Goal: Navigation & Orientation: Find specific page/section

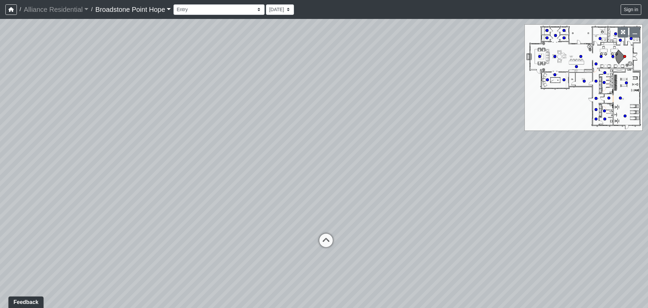
click at [606, 81] on icon at bounding box center [604, 82] width 3 height 3
drag, startPoint x: 503, startPoint y: 99, endPoint x: 230, endPoint y: 167, distance: 282.0
click at [230, 167] on div "Loading... Leasing Desks 1 Loading... Breakroom 1 Loading... Leasing Office 1 L…" at bounding box center [324, 163] width 648 height 289
drag, startPoint x: 281, startPoint y: 148, endPoint x: 152, endPoint y: 154, distance: 128.5
click at [152, 154] on div "Loading... Leasing Desks 1 Loading... Breakroom 1 Loading... Leasing Office 1 L…" at bounding box center [324, 163] width 648 height 289
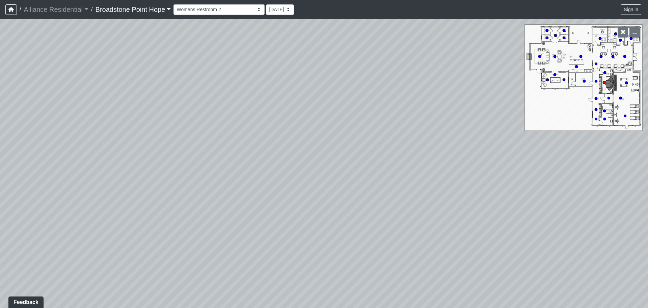
drag, startPoint x: 431, startPoint y: 177, endPoint x: 176, endPoint y: 111, distance: 263.2
click at [176, 111] on div "Loading... Leasing Desks 1 Loading... Breakroom 1 Loading... Leasing Office 1 L…" at bounding box center [324, 163] width 648 height 289
drag, startPoint x: 413, startPoint y: 145, endPoint x: 135, endPoint y: 96, distance: 282.5
click at [135, 96] on div "Loading... Leasing Desks 1 Loading... Breakroom 1 Loading... Leasing Office 1 L…" at bounding box center [324, 163] width 648 height 289
drag, startPoint x: 391, startPoint y: 170, endPoint x: 27, endPoint y: 86, distance: 373.2
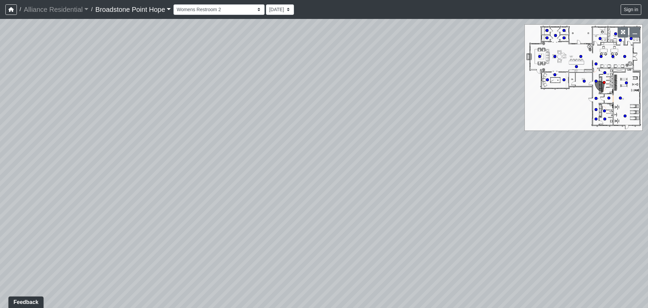
click at [9, 94] on div "Loading... Leasing Desks 1 Loading... Breakroom 1 Loading... Leasing Office 1 L…" at bounding box center [324, 163] width 648 height 289
drag, startPoint x: 397, startPoint y: 117, endPoint x: -17, endPoint y: 140, distance: 414.7
click at [0, 140] on html "/ Alliance Residential Alliance Residential Loading... / [GEOGRAPHIC_DATA] Hope…" at bounding box center [324, 154] width 648 height 308
click at [474, 190] on icon at bounding box center [471, 200] width 20 height 20
drag, startPoint x: 155, startPoint y: 124, endPoint x: 624, endPoint y: 150, distance: 470.2
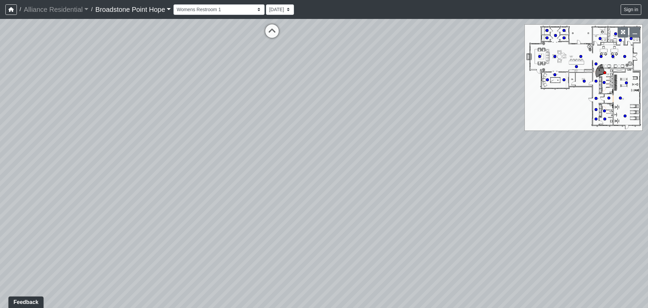
click at [624, 150] on div "Loading... Leasing Desks 1 Loading... Breakroom 1 Loading... Leasing Office 1 L…" at bounding box center [324, 163] width 648 height 289
drag, startPoint x: 327, startPoint y: 91, endPoint x: 562, endPoint y: 182, distance: 252.4
click at [562, 182] on div "Loading... Leasing Desks 1 Loading... Breakroom 1 Loading... Leasing Office 1 L…" at bounding box center [324, 163] width 648 height 289
drag, startPoint x: 324, startPoint y: 100, endPoint x: 367, endPoint y: 67, distance: 54.4
click at [367, 67] on div "Loading... Leasing Desks 1 Loading... Breakroom 1 Loading... Leasing Office 1 L…" at bounding box center [324, 163] width 648 height 289
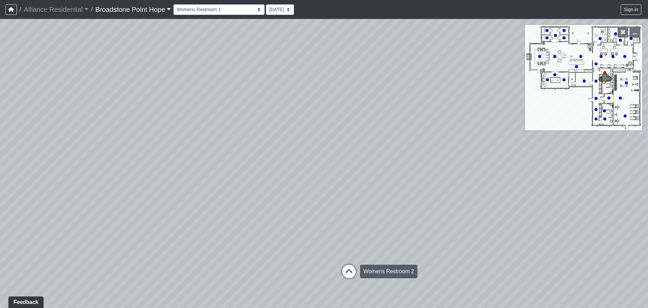
click at [351, 261] on div "Loading... Womens Restroom 2" at bounding box center [349, 271] width 20 height 20
select select "kHBkm7W8ZxTRuWXdkq8S7c"
drag, startPoint x: 291, startPoint y: 173, endPoint x: 608, endPoint y: 178, distance: 316.5
click at [608, 178] on div "Loading... Leasing Desks 1 Loading... Breakroom 1 Loading... Leasing Office 1 L…" at bounding box center [324, 163] width 648 height 289
drag, startPoint x: 352, startPoint y: 105, endPoint x: 428, endPoint y: 214, distance: 133.5
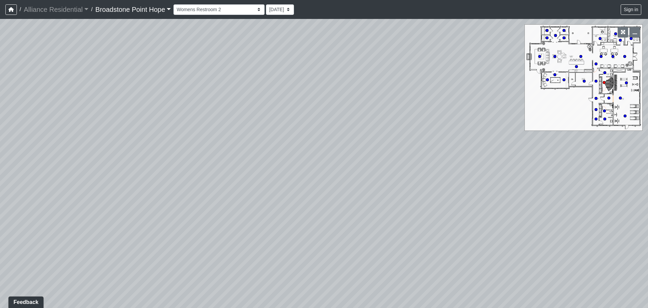
click at [428, 214] on div "Loading... Leasing Desks 1 Loading... Breakroom 1 Loading... Leasing Office 1 L…" at bounding box center [324, 163] width 648 height 289
drag, startPoint x: 302, startPoint y: 207, endPoint x: 490, endPoint y: 152, distance: 195.9
click at [490, 152] on div "Loading... Leasing Desks 1 Loading... Breakroom 1 Loading... Leasing Office 1 L…" at bounding box center [324, 163] width 648 height 289
drag, startPoint x: 337, startPoint y: 187, endPoint x: 395, endPoint y: 105, distance: 99.9
click at [395, 105] on div "Loading... Leasing Desks 1 Loading... Breakroom 1 Loading... Leasing Office 1 L…" at bounding box center [324, 163] width 648 height 289
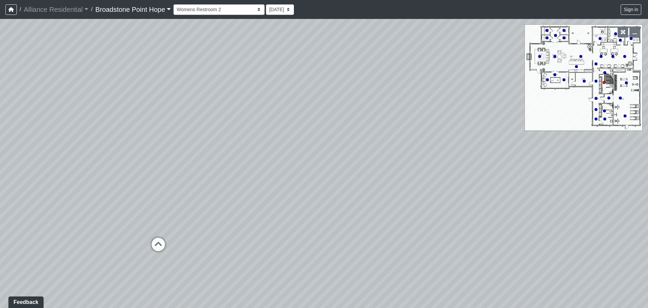
drag, startPoint x: 292, startPoint y: 167, endPoint x: 340, endPoint y: 144, distance: 53.2
click at [340, 144] on div "Loading... Leasing Desks 1 Loading... Breakroom 1 Loading... Leasing Office 1 L…" at bounding box center [324, 163] width 648 height 289
drag, startPoint x: 304, startPoint y: 151, endPoint x: 428, endPoint y: 247, distance: 156.5
click at [428, 247] on div "Loading... Leasing Desks 1 Loading... Breakroom 1 Loading... Leasing Office 1 L…" at bounding box center [324, 163] width 648 height 289
